Goal: Information Seeking & Learning: Learn about a topic

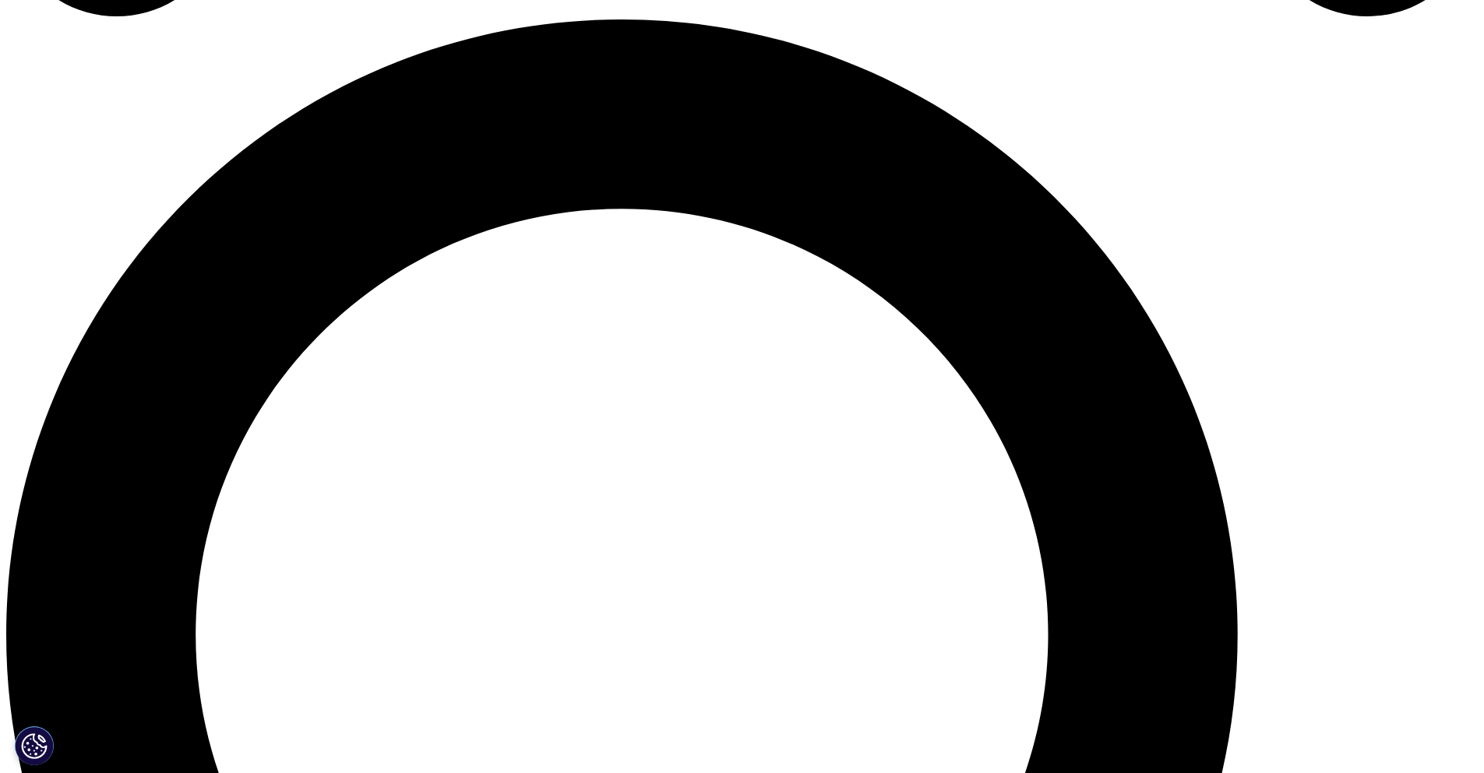
scroll to position [1479, 0]
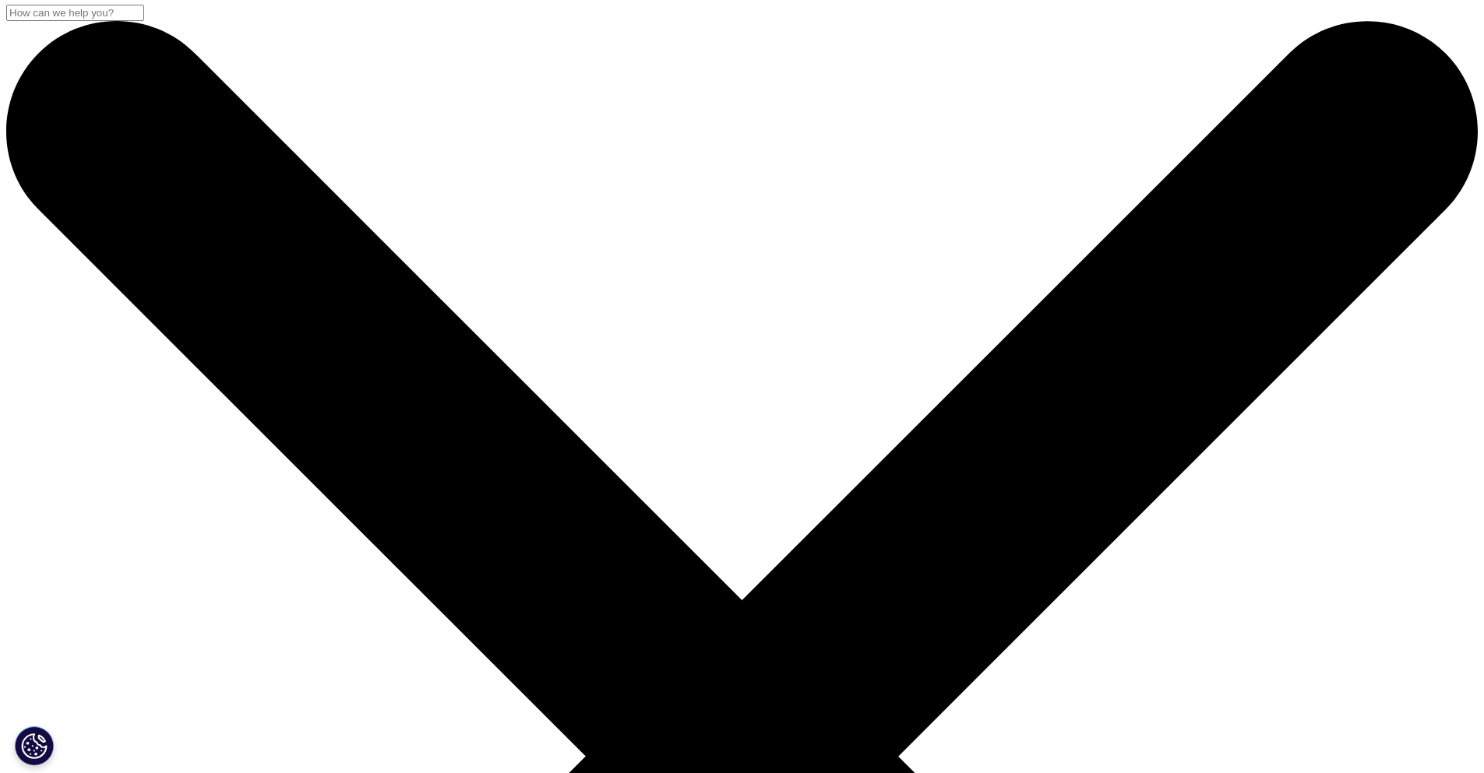
scroll to position [0, 0]
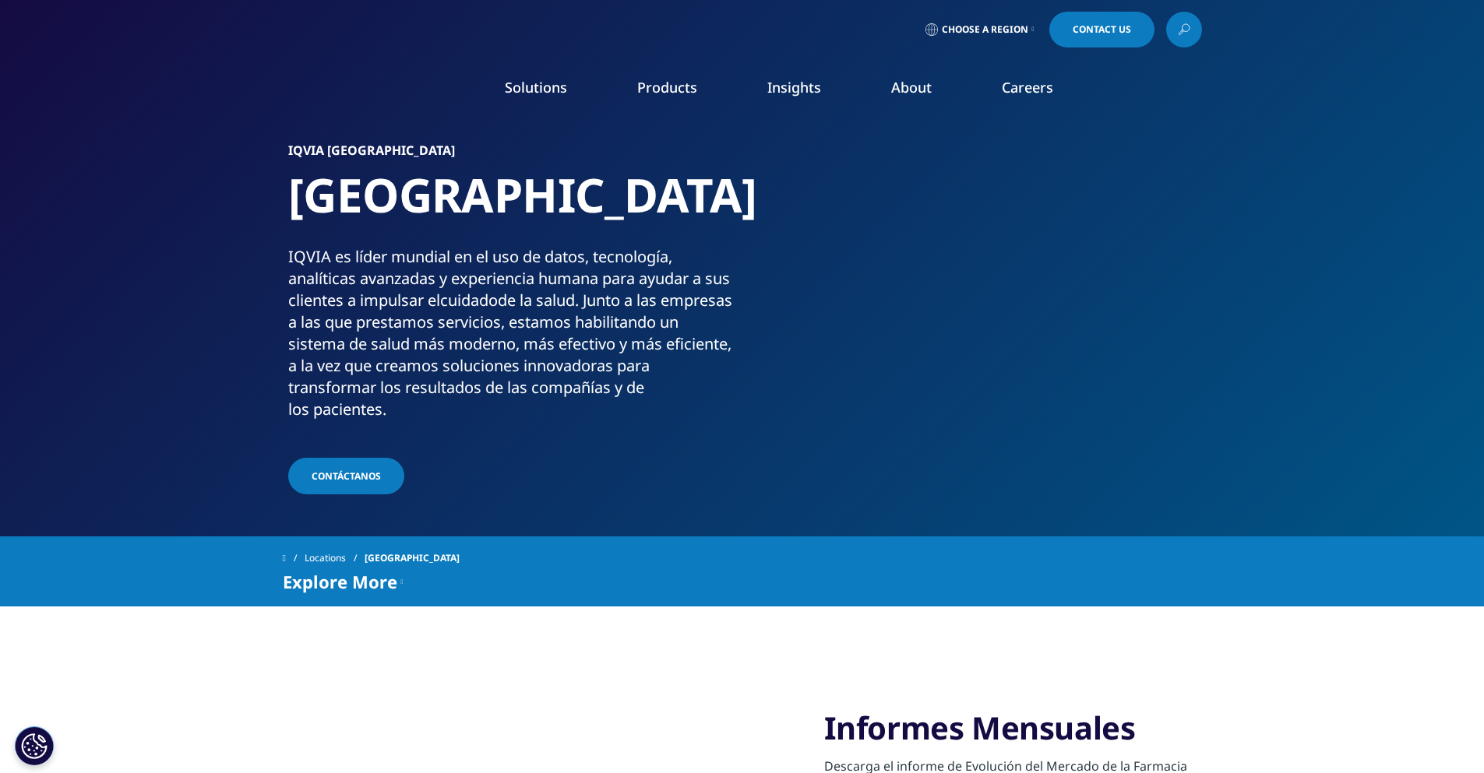
click at [685, 256] on link "Information Partner Services" at bounding box center [723, 256] width 249 height 17
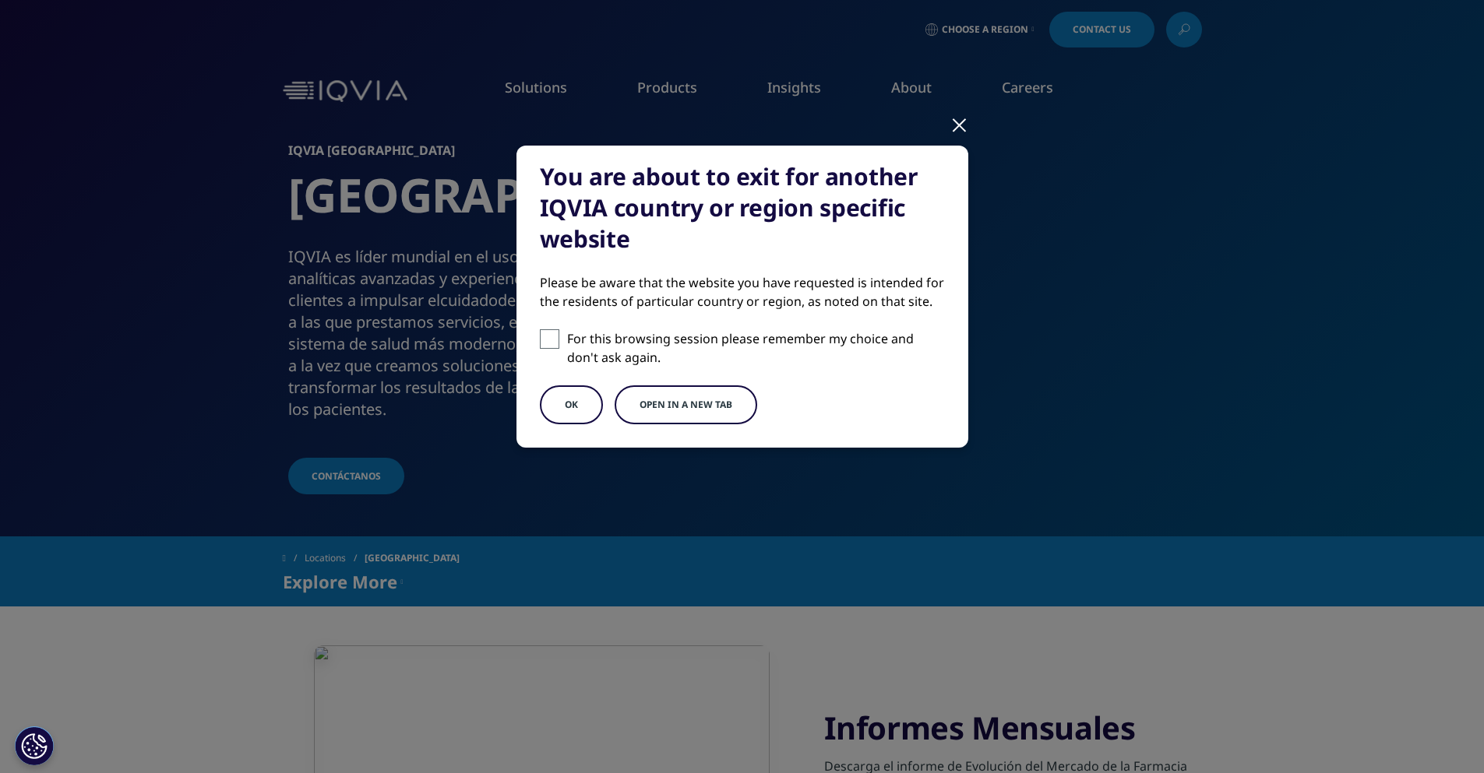
click at [671, 404] on button "Open in a new tab" at bounding box center [686, 405] width 143 height 39
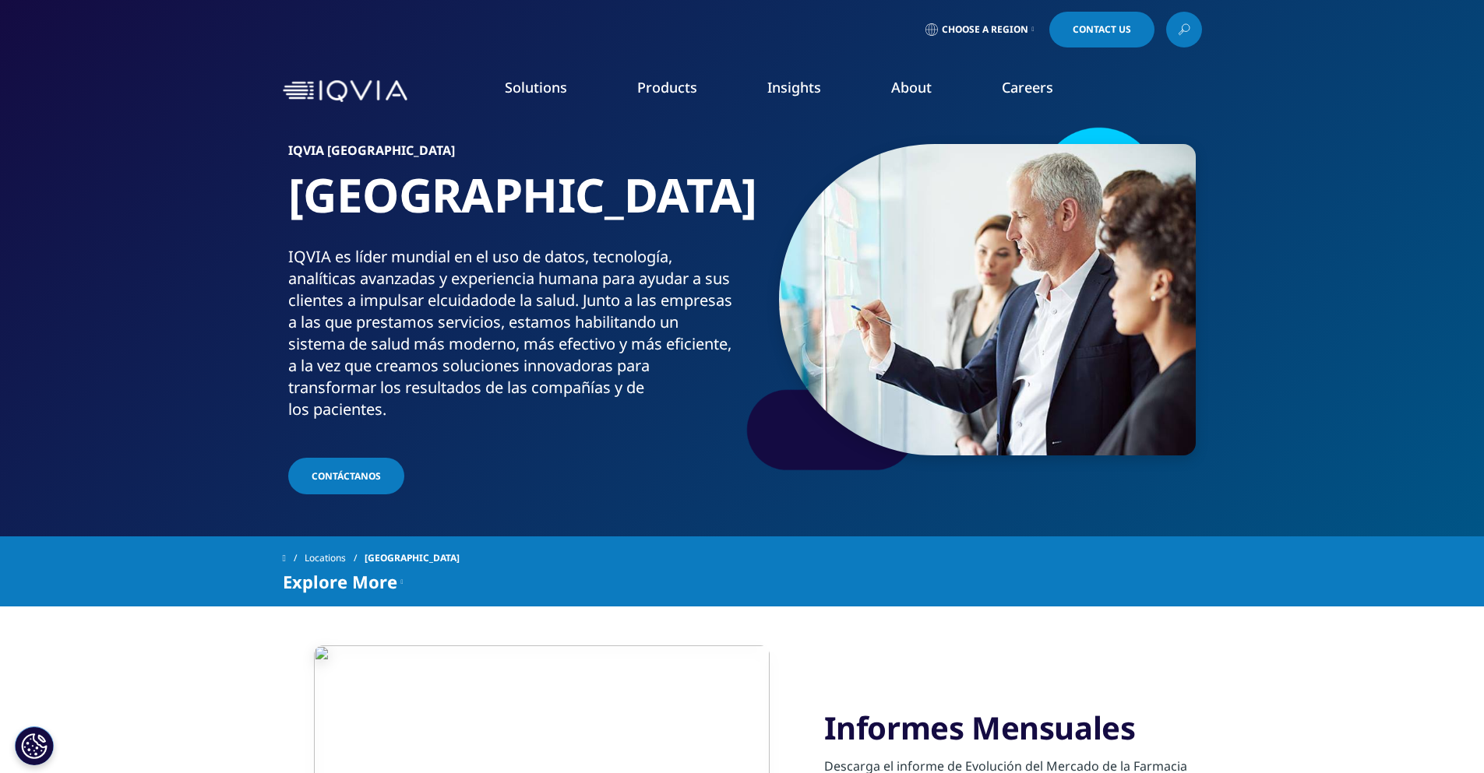
click at [926, 197] on link "Health Data Apps & AI" at bounding box center [1007, 195] width 269 height 17
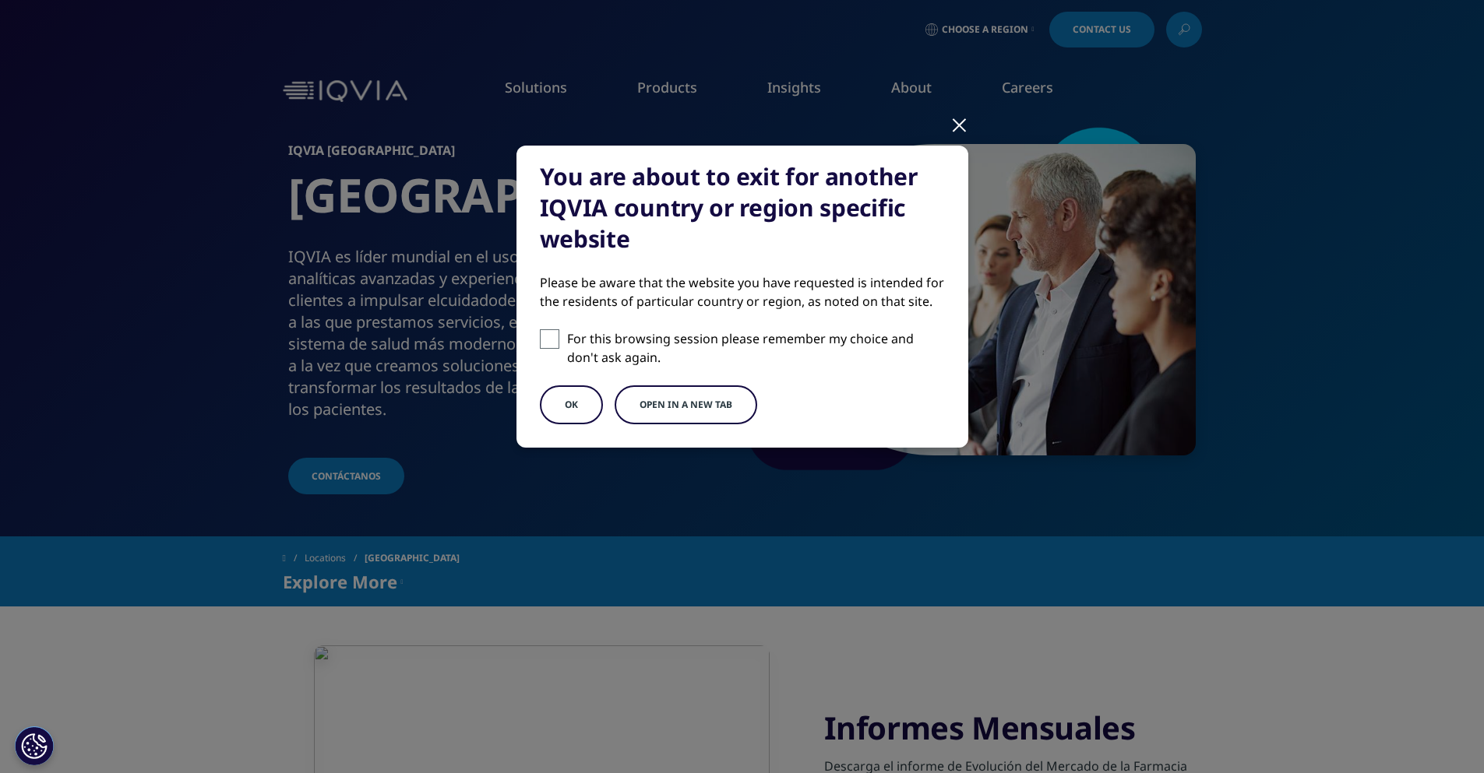
click at [658, 408] on button "Open in a new tab" at bounding box center [686, 405] width 143 height 39
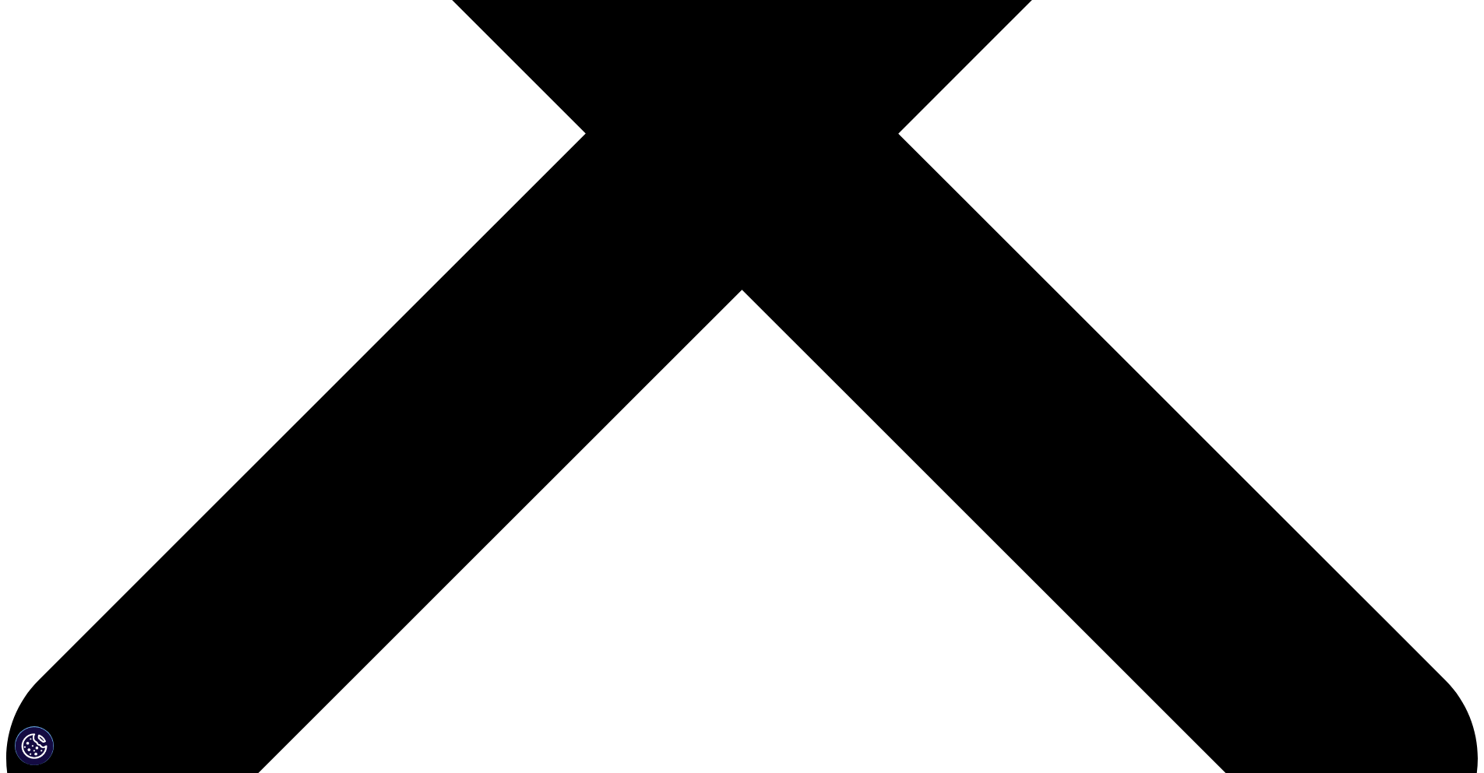
scroll to position [623, 0]
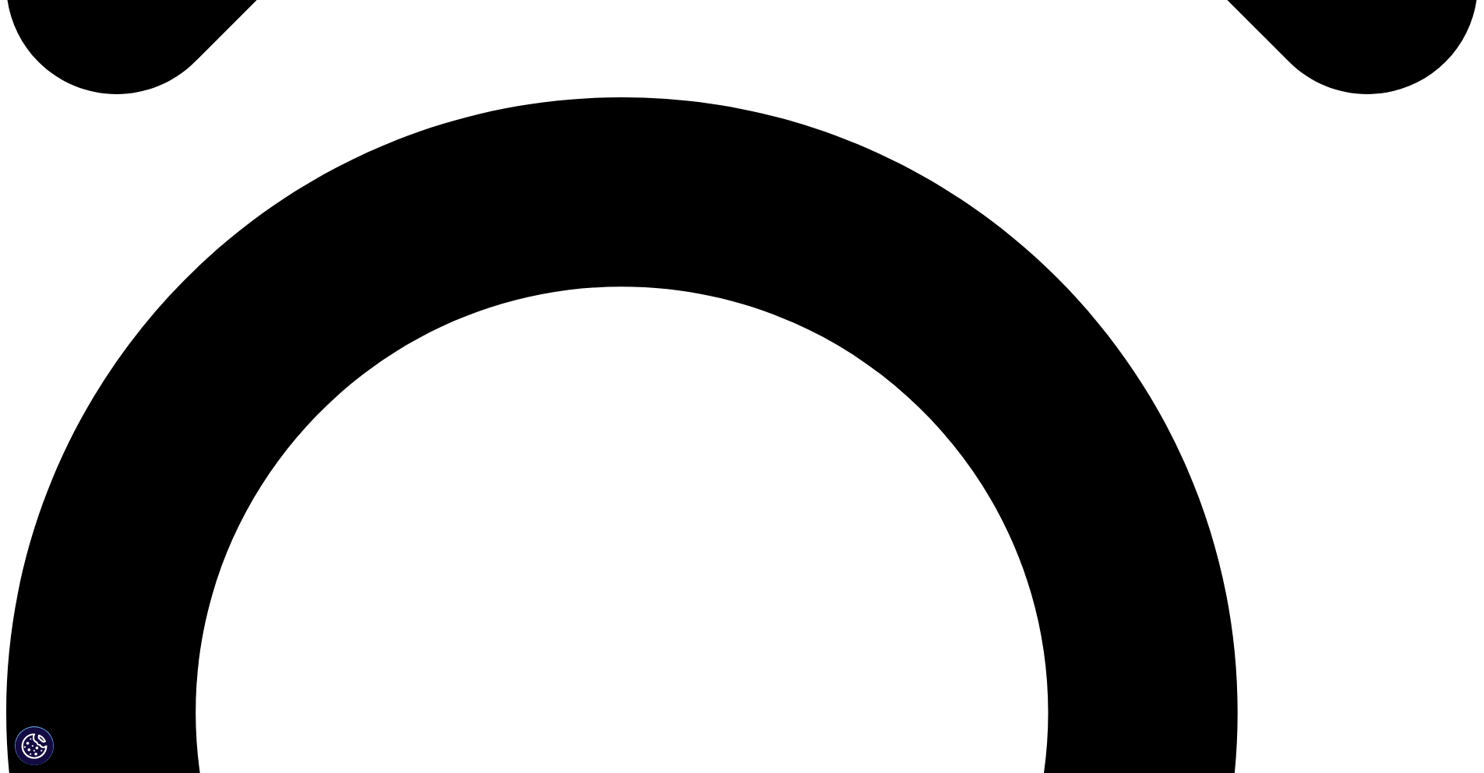
scroll to position [1400, 0]
